Goal: Information Seeking & Learning: Learn about a topic

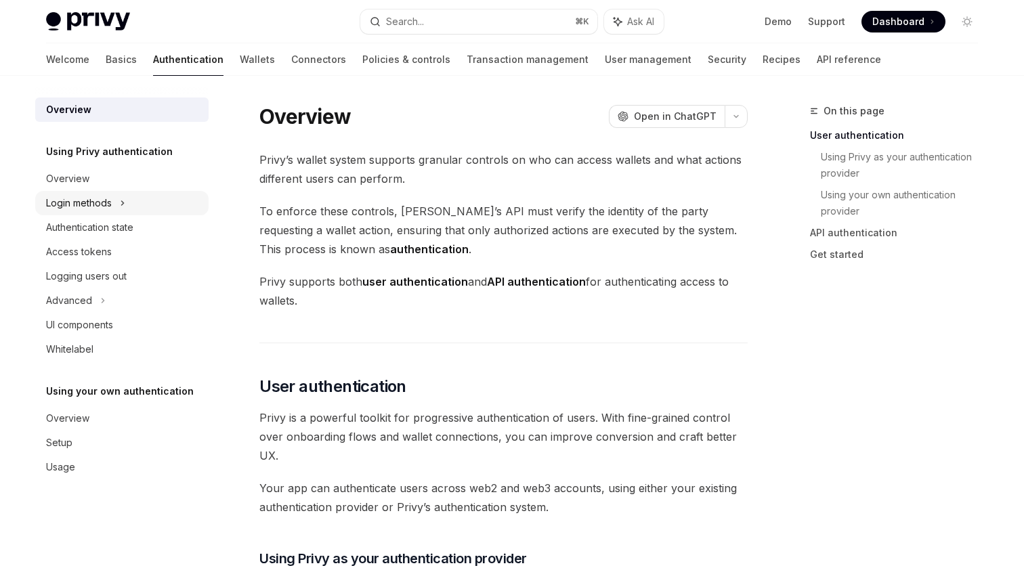
click at [114, 209] on div "Login methods" at bounding box center [121, 203] width 173 height 24
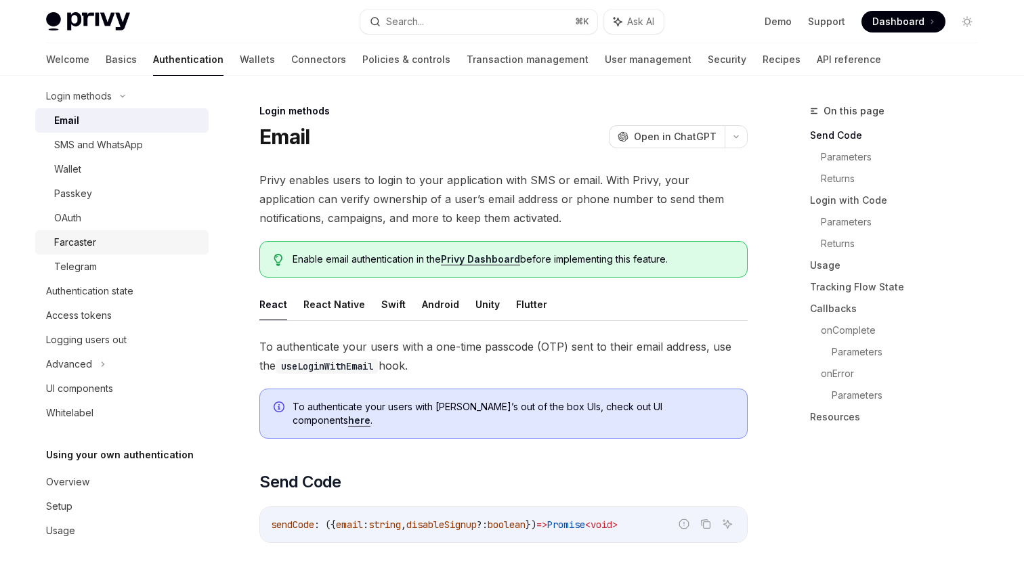
scroll to position [107, 0]
click at [125, 295] on div "Authentication state" at bounding box center [89, 291] width 87 height 16
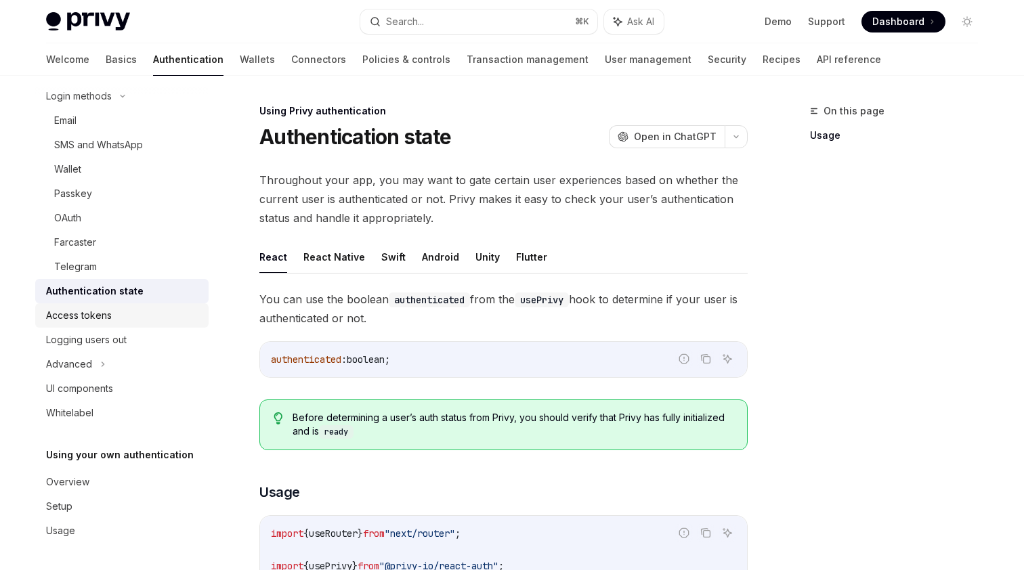
click at [115, 316] on div "Access tokens" at bounding box center [123, 315] width 154 height 16
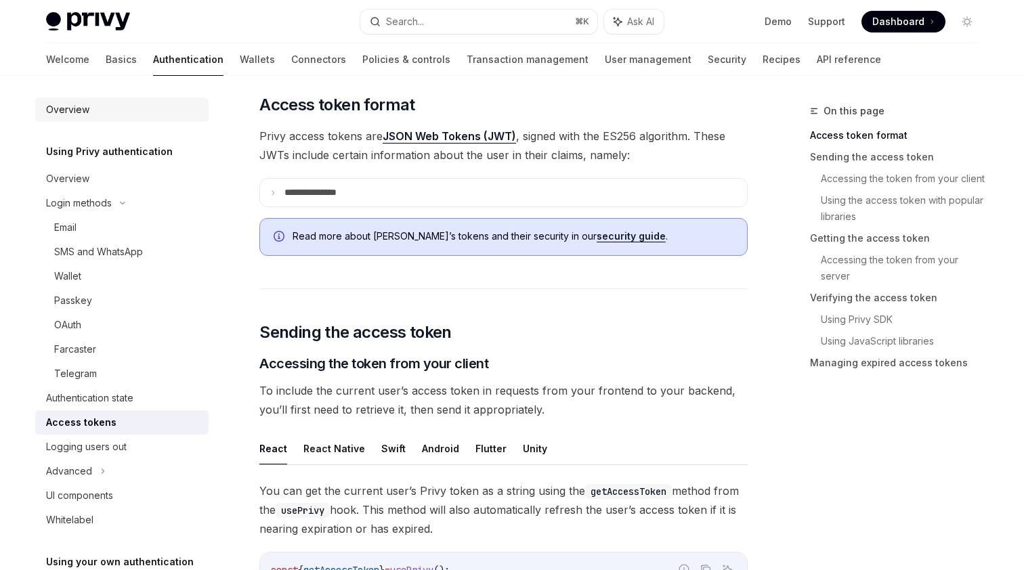
click at [123, 116] on div "Overview" at bounding box center [123, 110] width 154 height 16
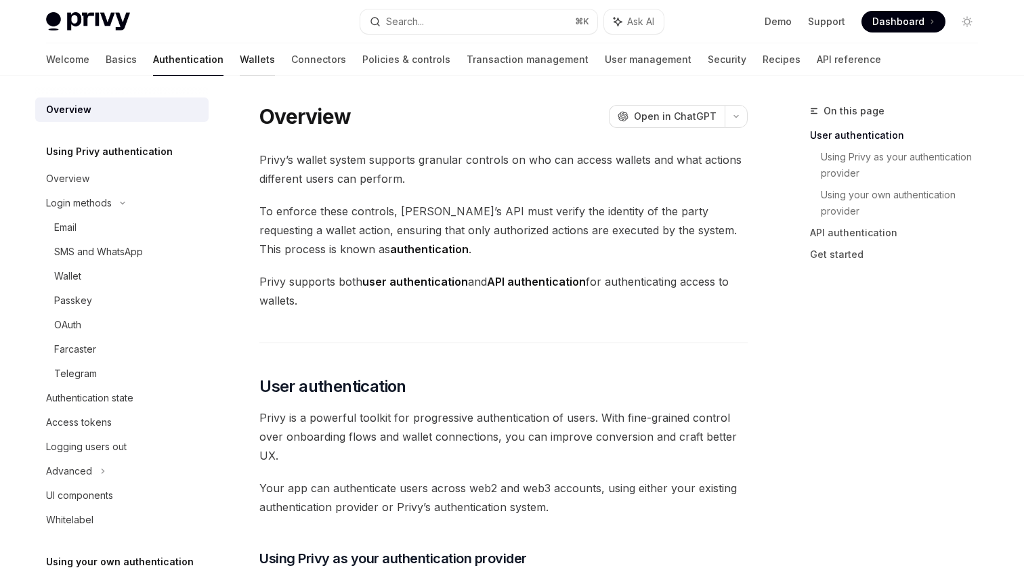
click at [240, 70] on link "Wallets" at bounding box center [257, 59] width 35 height 33
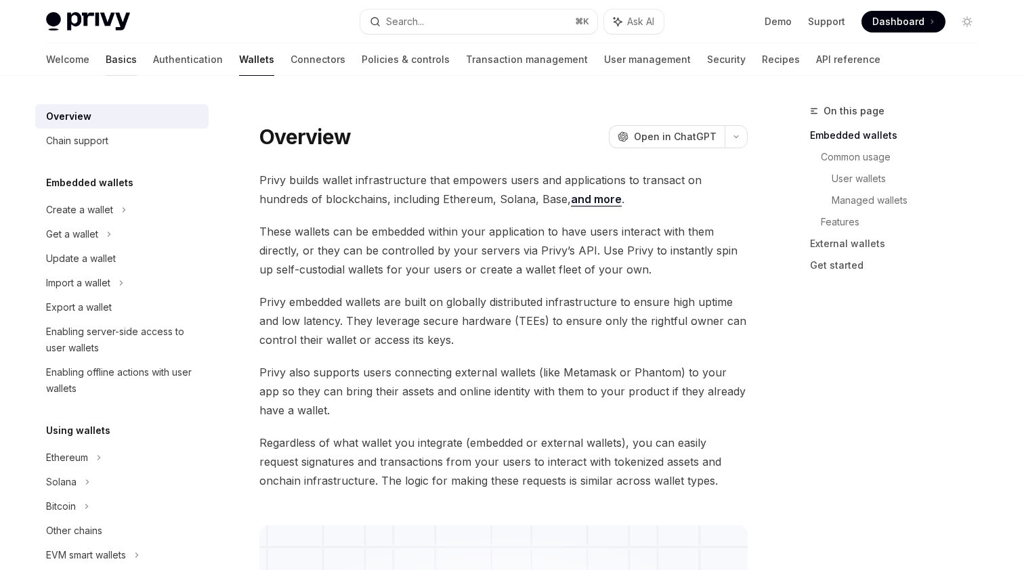
click at [106, 57] on link "Basics" at bounding box center [121, 59] width 31 height 33
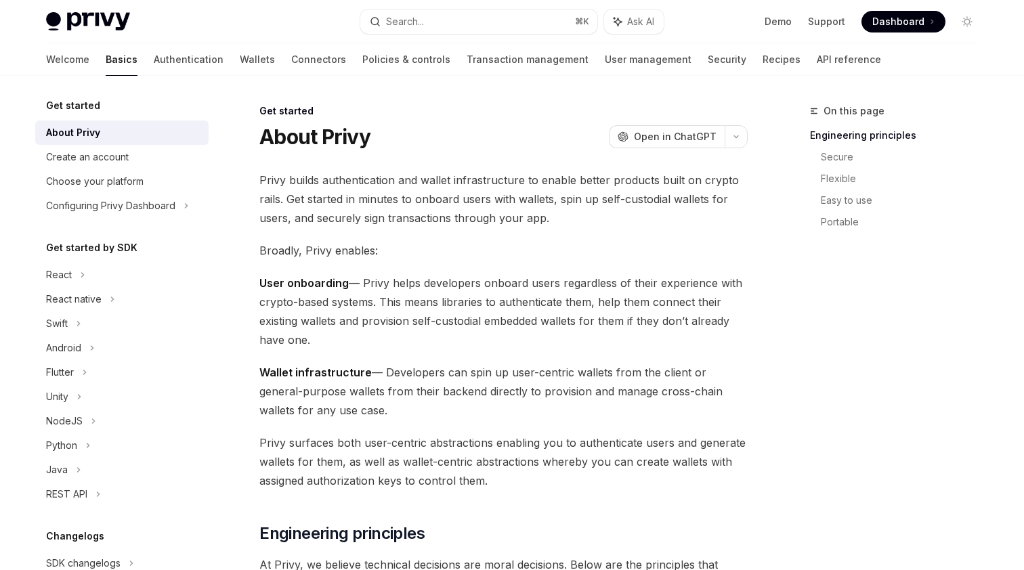
click at [94, 26] on img at bounding box center [88, 21] width 84 height 19
type textarea "*"
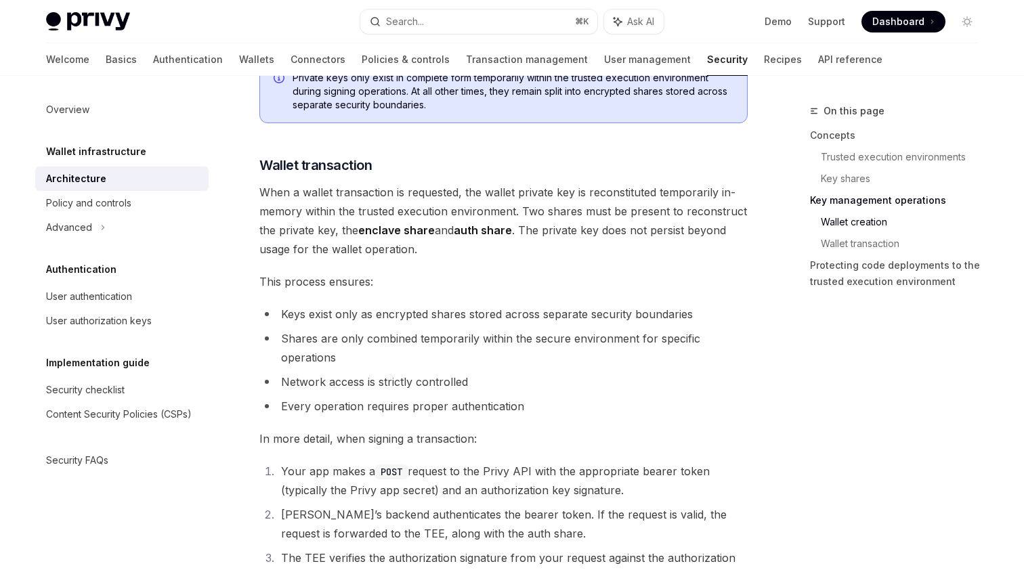
scroll to position [1867, 0]
